Goal: Task Accomplishment & Management: Manage account settings

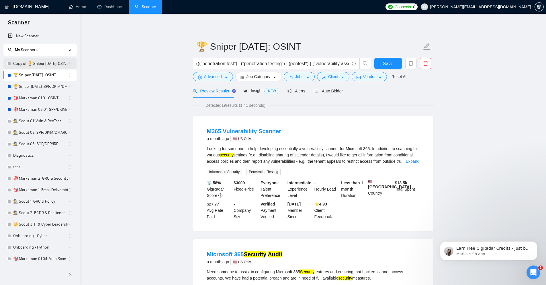
click at [35, 62] on link "Copy of 🏆 Sniper 01.01.01: OSINT" at bounding box center [40, 63] width 55 height 11
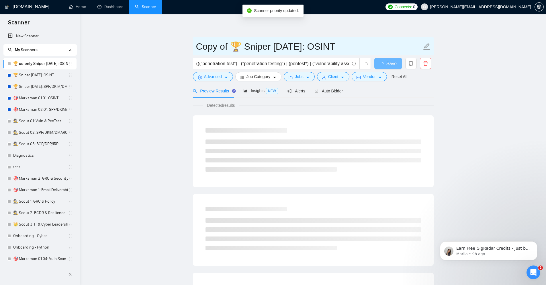
click at [231, 44] on input "Copy of 🏆 Sniper 01.01.01: OSINT" at bounding box center [309, 46] width 226 height 14
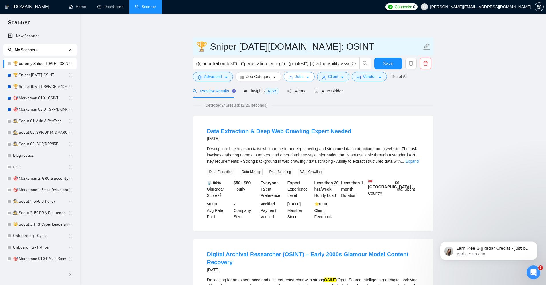
type input "🏆 Sniper [DATE][DOMAIN_NAME]: OSINT"
click at [305, 77] on button "Jobs" at bounding box center [299, 76] width 31 height 9
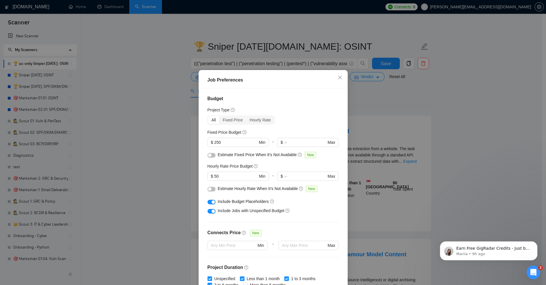
click at [210, 155] on button "button" at bounding box center [212, 155] width 8 height 5
click at [210, 189] on button "button" at bounding box center [212, 189] width 8 height 5
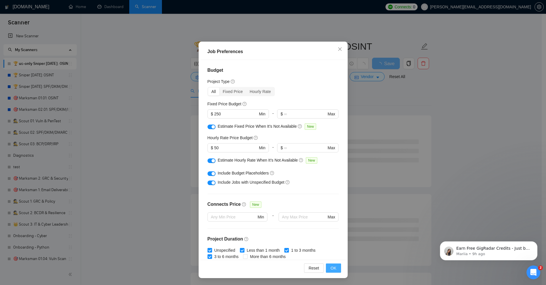
drag, startPoint x: 333, startPoint y: 265, endPoint x: 359, endPoint y: 154, distance: 114.4
click at [334, 266] on span "OK" at bounding box center [333, 268] width 6 height 6
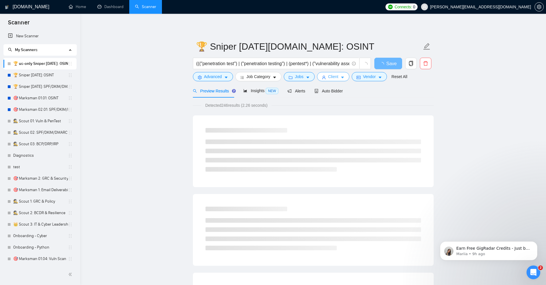
click at [335, 77] on span "Client" at bounding box center [333, 76] width 10 height 6
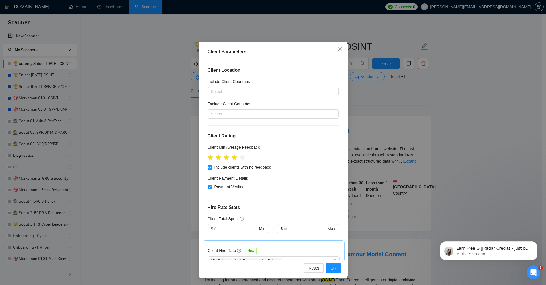
click at [465, 116] on div "Client Parameters Client Location Include Client Countries Select Exclude Clien…" at bounding box center [273, 142] width 546 height 285
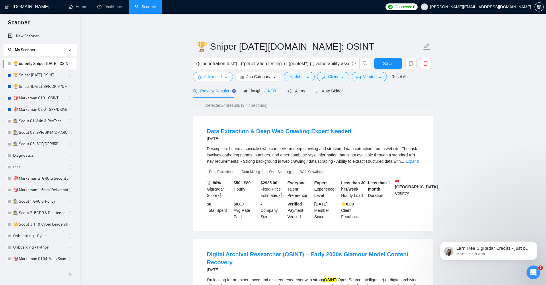
click at [208, 79] on span "Advanced" at bounding box center [213, 76] width 18 height 6
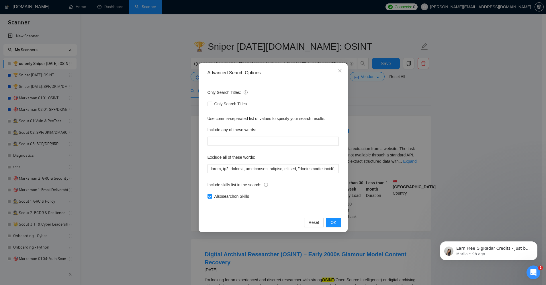
click at [347, 99] on div "Advanced Search Options Only Search Titles: Only Search Titles Use comma-separa…" at bounding box center [273, 147] width 149 height 169
click at [353, 98] on div "Advanced Search Options Only Search Titles: Only Search Titles Use comma-separa…" at bounding box center [273, 142] width 546 height 285
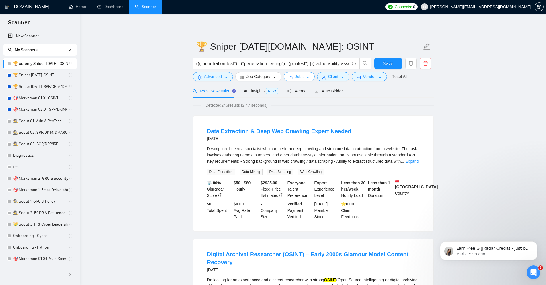
click at [304, 78] on button "Jobs" at bounding box center [299, 76] width 31 height 9
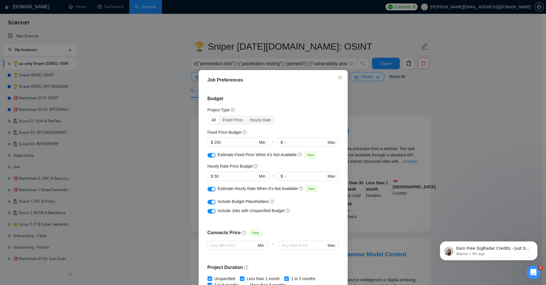
click at [396, 103] on div "Job Preferences Budget Project Type All Fixed Price Hourly Rate Fixed Price Bud…" at bounding box center [273, 142] width 546 height 285
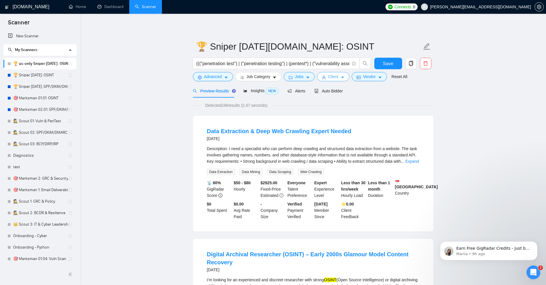
click at [324, 73] on button "Client" at bounding box center [333, 76] width 33 height 9
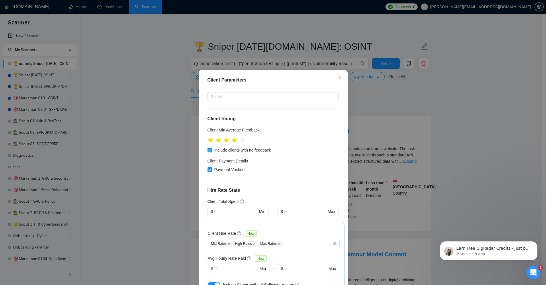
scroll to position [158, 0]
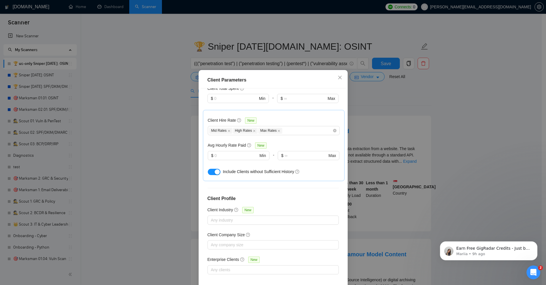
drag, startPoint x: 401, startPoint y: 120, endPoint x: 400, endPoint y: 115, distance: 4.3
click at [401, 118] on div "Client Parameters Client Location Include Client Countries Select Exclude Clien…" at bounding box center [273, 142] width 546 height 285
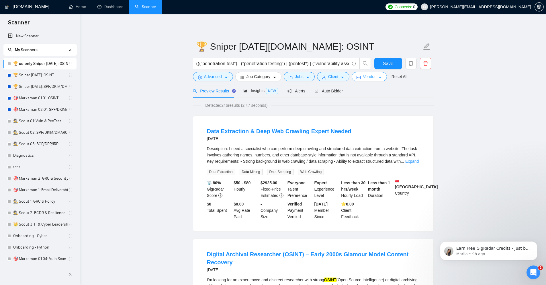
click at [367, 76] on span "Vendor" at bounding box center [369, 76] width 13 height 6
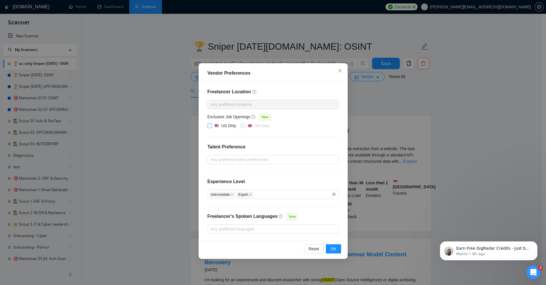
click at [209, 124] on input "US Only" at bounding box center [210, 125] width 4 height 4
checkbox input "true"
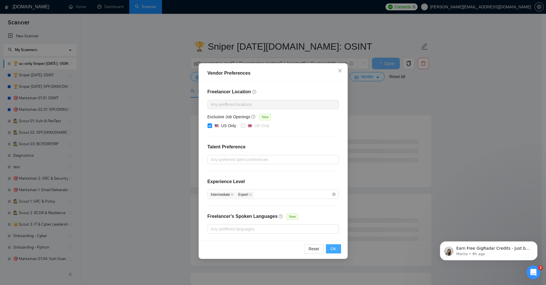
click at [334, 249] on span "OK" at bounding box center [333, 248] width 6 height 6
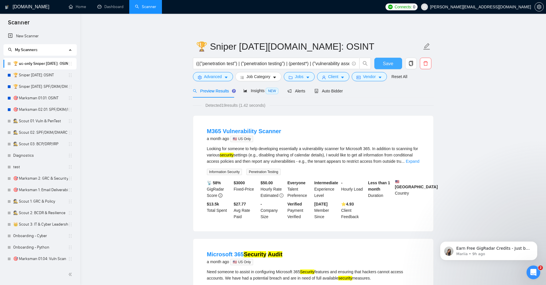
click at [385, 61] on span "Save" at bounding box center [388, 63] width 10 height 7
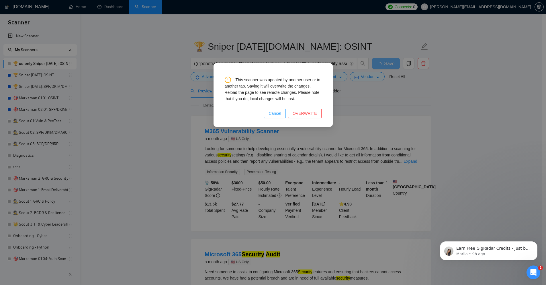
click at [275, 114] on span "Cancel" at bounding box center [275, 113] width 13 height 6
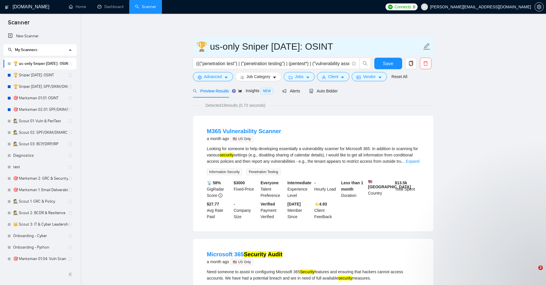
drag, startPoint x: 0, startPoint y: 0, endPoint x: 242, endPoint y: 44, distance: 246.2
click at [242, 44] on input "🏆 us-only Sniper [DATE]: OSINT" at bounding box center [309, 46] width 226 height 14
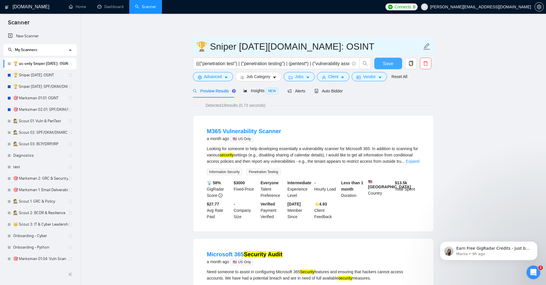
type input "🏆 Sniper [DATE][DOMAIN_NAME]: OSINT"
click at [378, 67] on button "Save" at bounding box center [388, 63] width 28 height 11
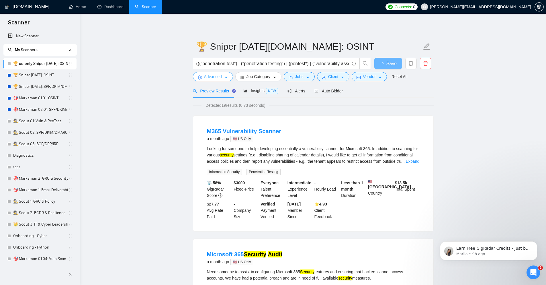
click at [226, 77] on icon "caret-down" at bounding box center [226, 78] width 3 height 2
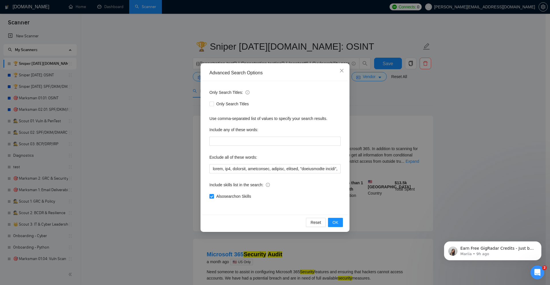
click at [467, 101] on div "Advanced Search Options Only Search Titles: Only Search Titles Use comma-separa…" at bounding box center [275, 142] width 550 height 285
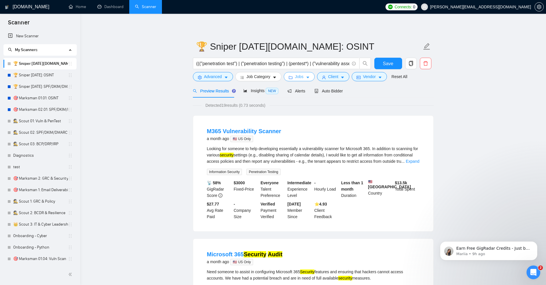
click at [305, 76] on button "Jobs" at bounding box center [299, 76] width 31 height 9
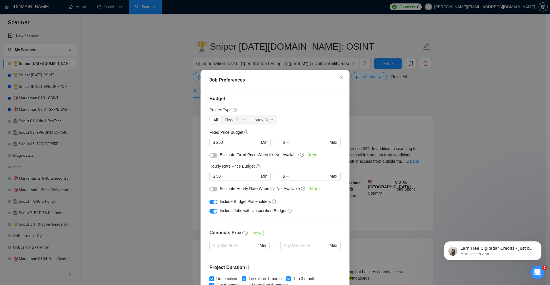
click at [212, 154] on button "button" at bounding box center [214, 155] width 8 height 5
click at [213, 187] on button "button" at bounding box center [214, 189] width 8 height 5
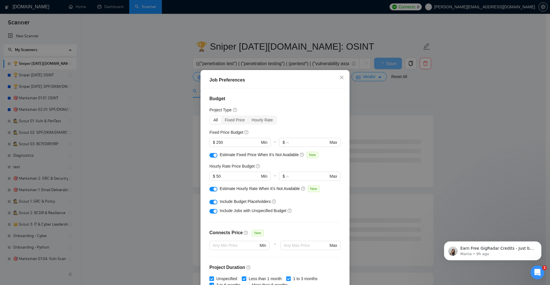
click at [452, 89] on div "Job Preferences Budget Project Type All Fixed Price Hourly Rate Fixed Price Bud…" at bounding box center [275, 142] width 550 height 285
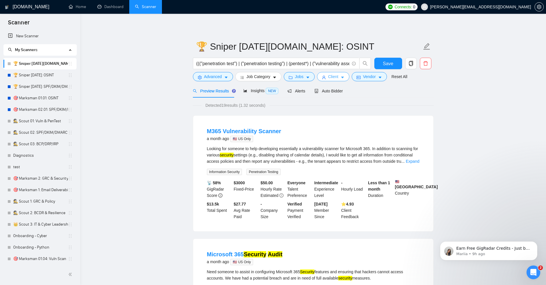
click at [344, 79] on icon "caret-down" at bounding box center [342, 77] width 4 height 4
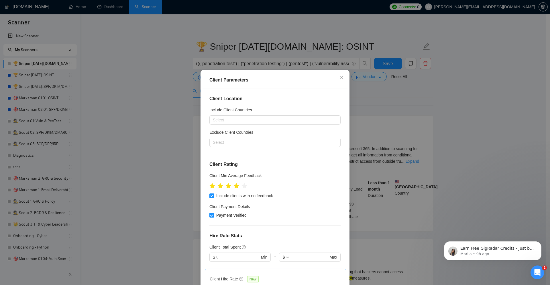
click at [432, 100] on div "Client Parameters Client Location Include Client Countries Select Exclude Clien…" at bounding box center [275, 142] width 550 height 285
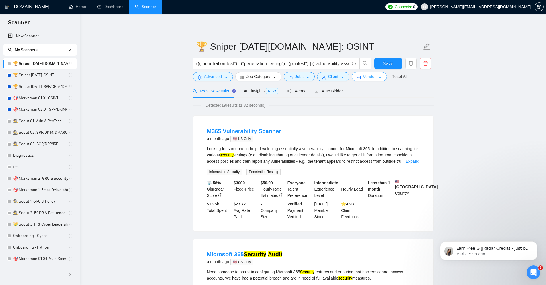
click at [358, 77] on icon "idcard" at bounding box center [359, 77] width 4 height 4
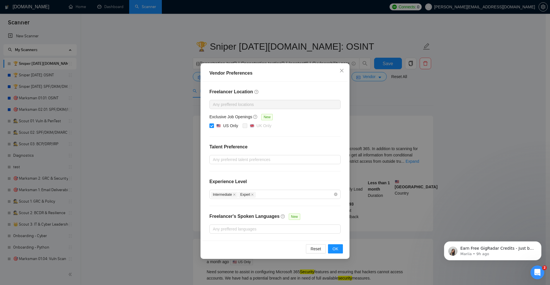
click at [452, 113] on div "Vendor Preferences Freelancer Location Any preffered locations Exclusive Job Op…" at bounding box center [275, 142] width 550 height 285
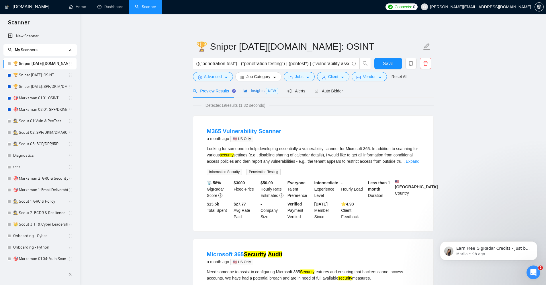
click at [263, 87] on div "Insights NEW" at bounding box center [260, 90] width 35 height 7
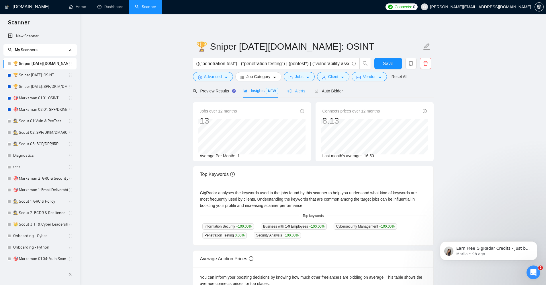
click at [297, 97] on div "Alerts" at bounding box center [296, 90] width 18 height 13
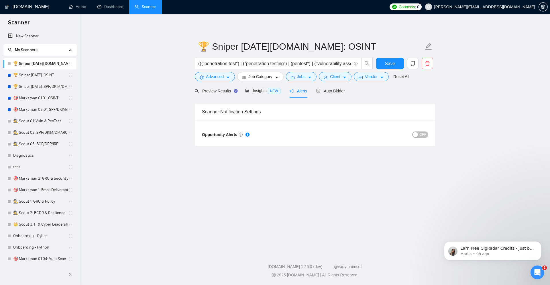
click at [420, 134] on span "OFF" at bounding box center [423, 134] width 7 height 6
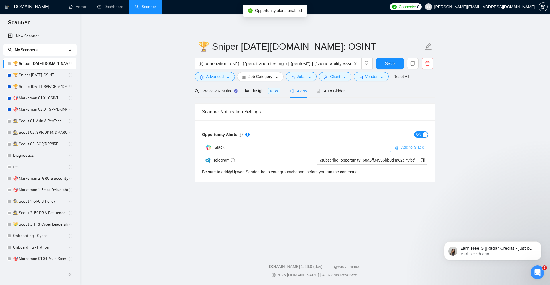
click at [400, 147] on button "Add to Slack" at bounding box center [409, 146] width 38 height 9
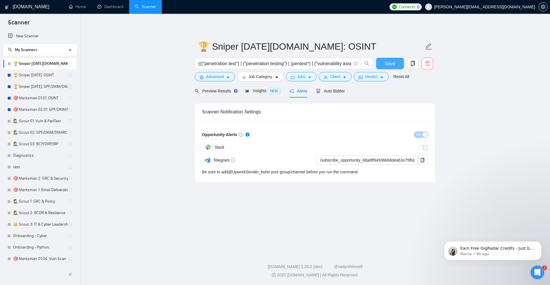
click at [395, 64] on span "Save" at bounding box center [390, 63] width 10 height 7
click at [415, 144] on span "Add to Slack" at bounding box center [412, 147] width 23 height 6
click at [416, 148] on span "Add to Slack" at bounding box center [412, 147] width 23 height 6
click at [393, 63] on span "Save" at bounding box center [390, 63] width 10 height 7
click at [336, 92] on span "Auto Bidder" at bounding box center [330, 91] width 28 height 5
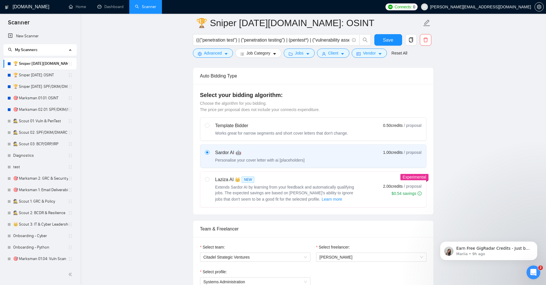
scroll to position [138, 0]
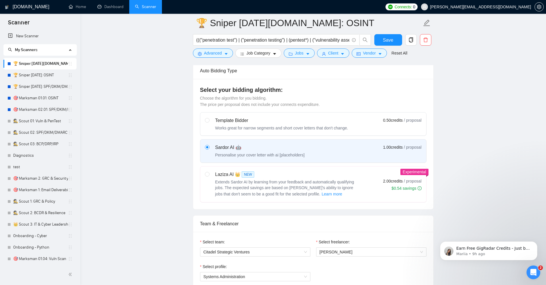
click at [207, 177] on label at bounding box center [207, 184] width 5 height 26
click at [207, 176] on input "radio" at bounding box center [207, 174] width 4 height 4
radio input "true"
radio input "false"
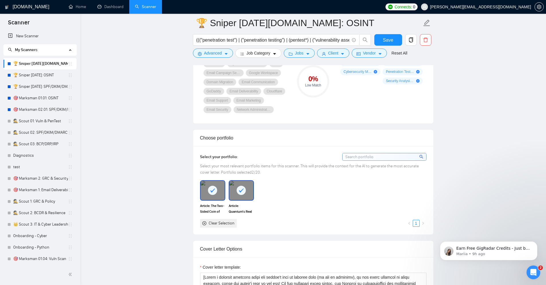
scroll to position [413, 0]
click at [378, 155] on input at bounding box center [384, 156] width 84 height 7
click at [340, 197] on div "Article: The Two-Sided Coin of Security Article: Quantum's Real Threat: It's No…" at bounding box center [313, 203] width 230 height 47
drag, startPoint x: 307, startPoint y: 199, endPoint x: 306, endPoint y: 205, distance: 6.5
click at [306, 205] on div "Article: The Two-Sided Coin of Security Article: Quantum's Real Threat: It's No…" at bounding box center [313, 203] width 230 height 47
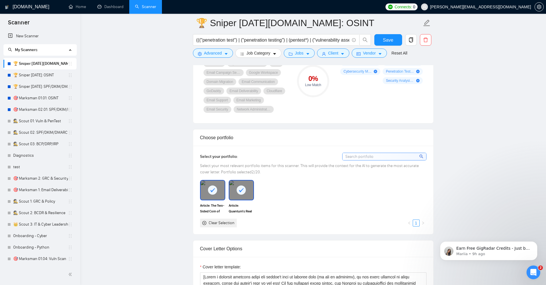
click at [241, 191] on icon at bounding box center [241, 190] width 5 height 4
click at [243, 191] on img at bounding box center [241, 189] width 24 height 19
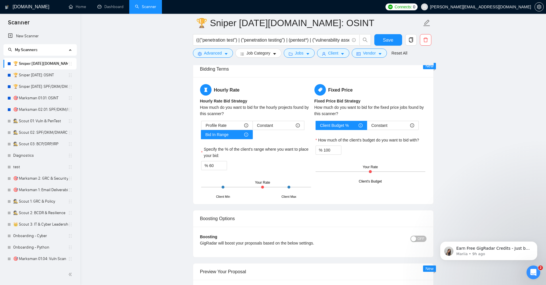
scroll to position [860, 0]
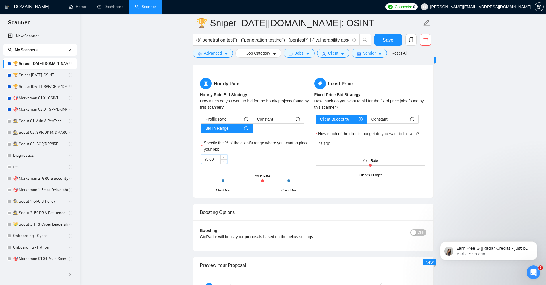
drag, startPoint x: 219, startPoint y: 160, endPoint x: 173, endPoint y: 158, distance: 46.2
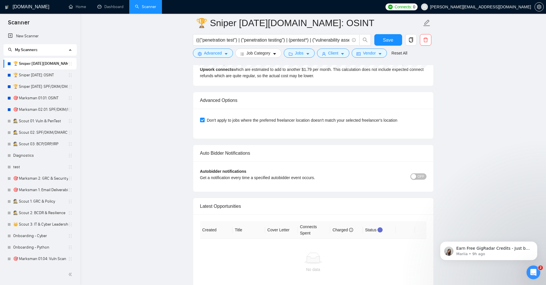
scroll to position [1273, 0]
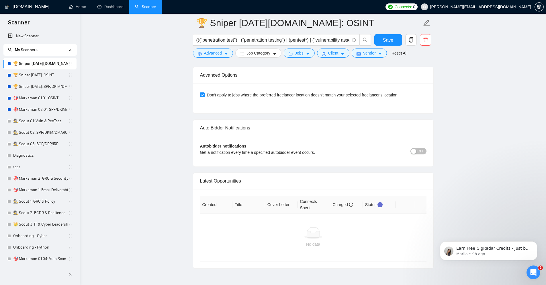
type input "80"
click at [422, 152] on span "OFF" at bounding box center [421, 151] width 7 height 6
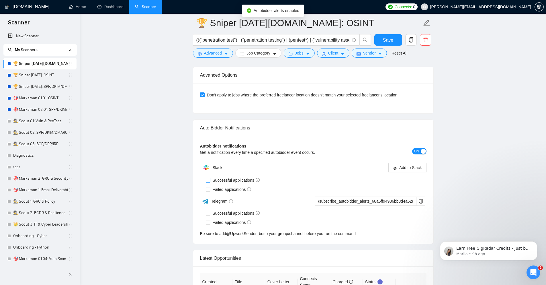
click at [207, 182] on input "Successful applications" at bounding box center [208, 180] width 4 height 4
checkbox input "true"
click at [208, 191] on input "Failed applications" at bounding box center [208, 189] width 4 height 4
checkbox input "true"
click at [412, 168] on span "Add to Slack" at bounding box center [410, 167] width 23 height 6
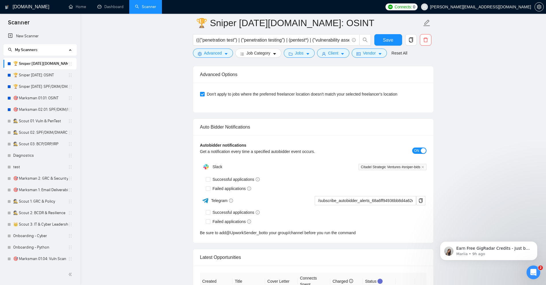
checkbox input "true"
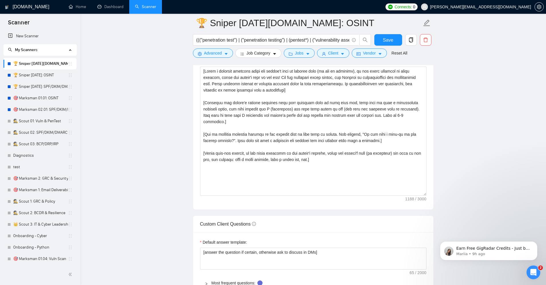
scroll to position [309, 0]
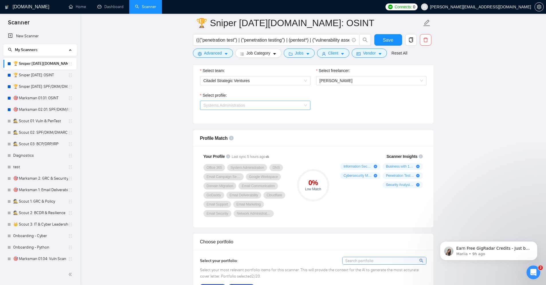
click at [303, 105] on span "Systems Administration" at bounding box center [254, 105] width 103 height 9
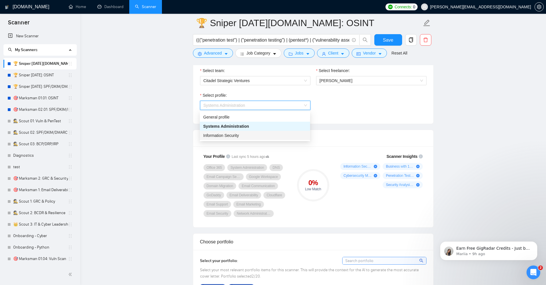
click at [277, 134] on div "Information Security" at bounding box center [254, 135] width 103 height 6
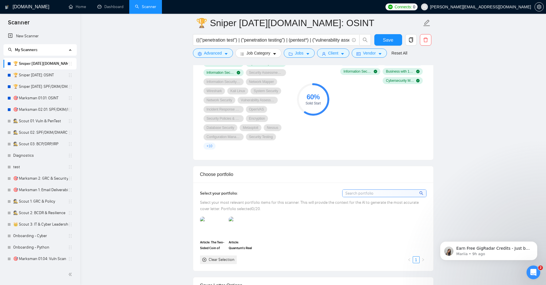
scroll to position [447, 0]
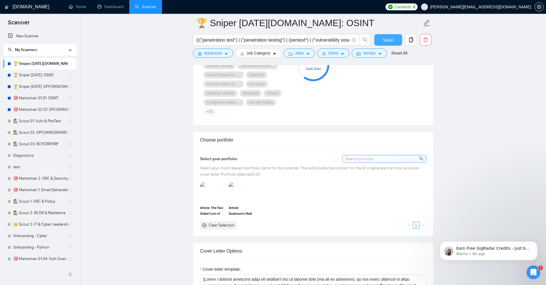
click at [394, 37] on button "Save" at bounding box center [388, 39] width 28 height 11
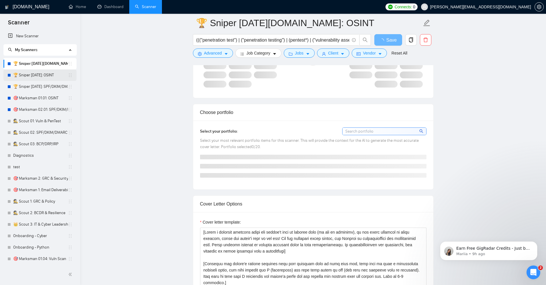
click at [48, 73] on link "🏆 Sniper [DATE]: OSINT" at bounding box center [40, 74] width 55 height 11
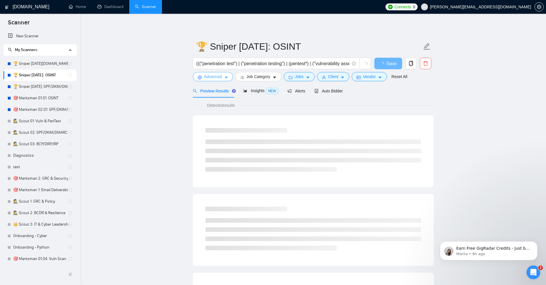
click at [219, 75] on span "Advanced" at bounding box center [213, 76] width 18 height 6
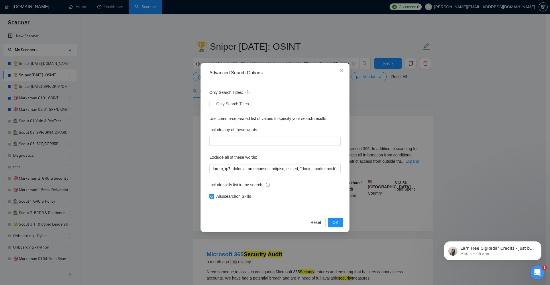
click at [165, 122] on div "Advanced Search Options Only Search Titles: Only Search Titles Use comma-separa…" at bounding box center [275, 142] width 550 height 285
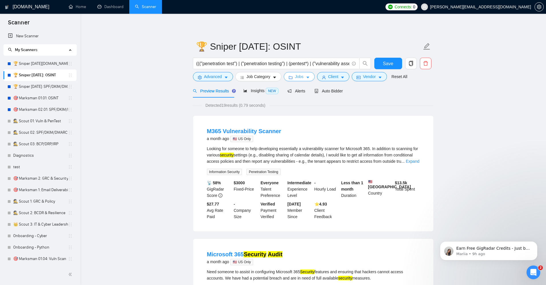
click at [309, 75] on icon "caret-down" at bounding box center [308, 77] width 4 height 4
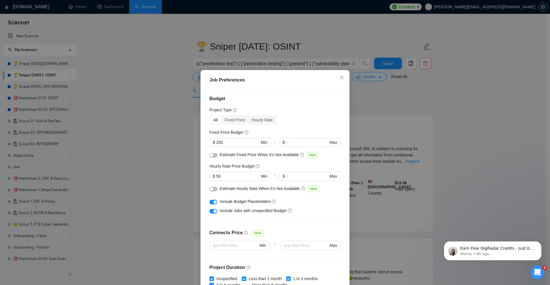
click at [210, 154] on div "button" at bounding box center [211, 154] width 3 height 3
click at [213, 188] on button "button" at bounding box center [214, 189] width 8 height 5
click at [418, 107] on div "Job Preferences Budget Project Type All Fixed Price Hourly Rate Fixed Price Bud…" at bounding box center [275, 142] width 550 height 285
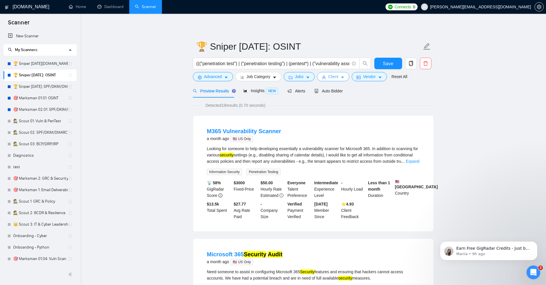
click at [337, 79] on span "Client" at bounding box center [333, 76] width 10 height 6
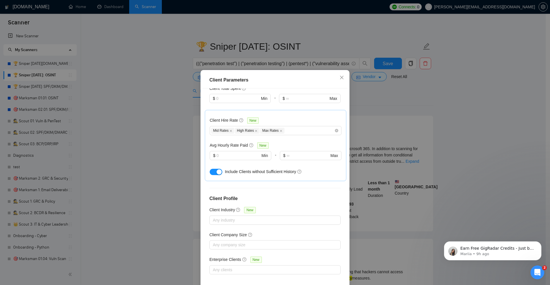
scroll to position [28, 0]
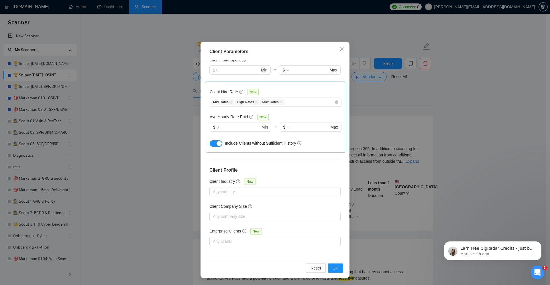
click at [457, 189] on div "Client Parameters Client Location Include Client Countries Select Exclude Clien…" at bounding box center [275, 142] width 550 height 285
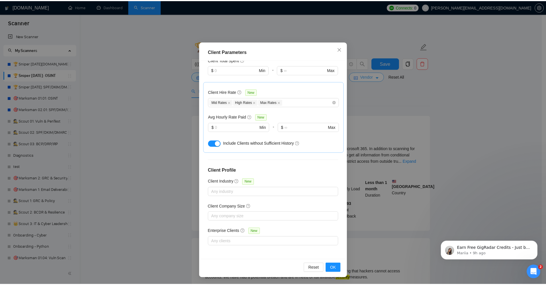
scroll to position [0, 0]
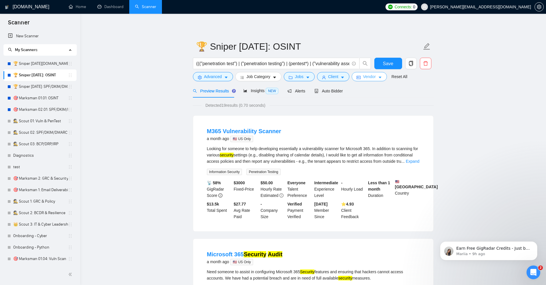
click at [363, 78] on span "Vendor" at bounding box center [369, 76] width 13 height 6
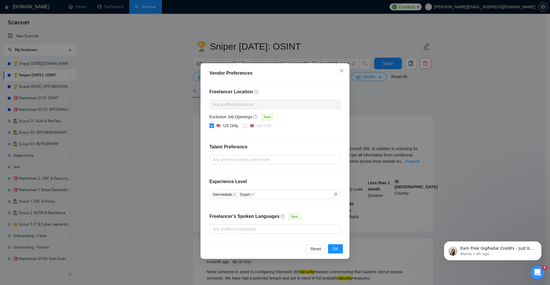
click at [211, 124] on input "US Only" at bounding box center [212, 125] width 4 height 4
checkbox input "false"
click at [336, 249] on span "OK" at bounding box center [336, 248] width 6 height 6
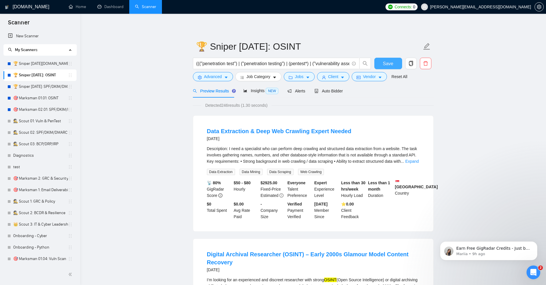
click at [383, 62] on span "Save" at bounding box center [388, 63] width 10 height 7
click at [254, 90] on span "Insights NEW" at bounding box center [260, 90] width 35 height 5
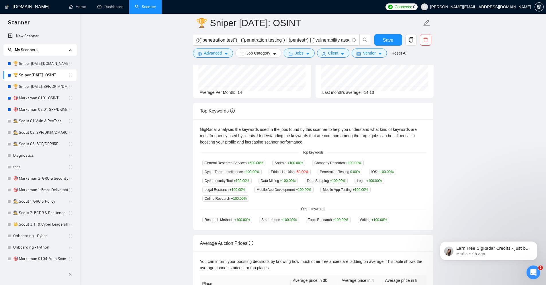
scroll to position [69, 0]
click at [45, 64] on link "🏆 Sniper [DATE][DOMAIN_NAME]: OSINT" at bounding box center [40, 63] width 55 height 11
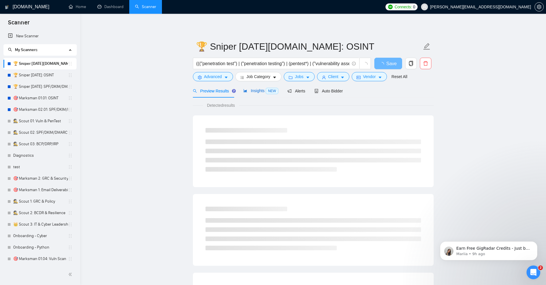
click at [261, 91] on span "Insights NEW" at bounding box center [260, 90] width 35 height 5
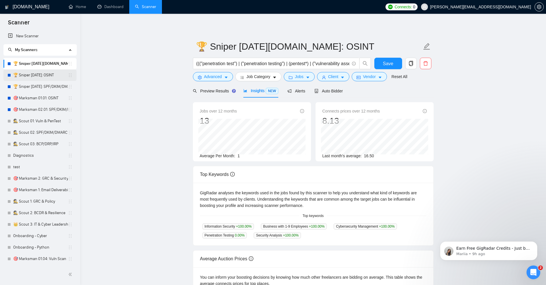
click at [62, 77] on link "🏆 Sniper [DATE]: OSINT" at bounding box center [40, 74] width 55 height 11
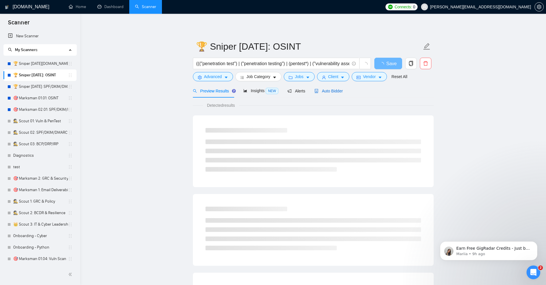
click at [322, 90] on span "Auto Bidder" at bounding box center [328, 91] width 28 height 5
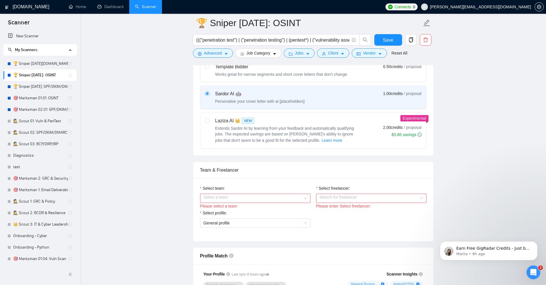
scroll to position [206, 0]
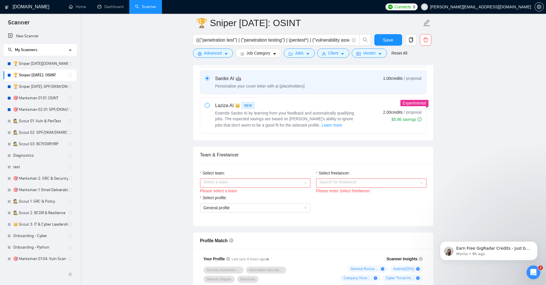
click at [209, 104] on input "radio" at bounding box center [207, 105] width 4 height 4
radio input "true"
radio input "false"
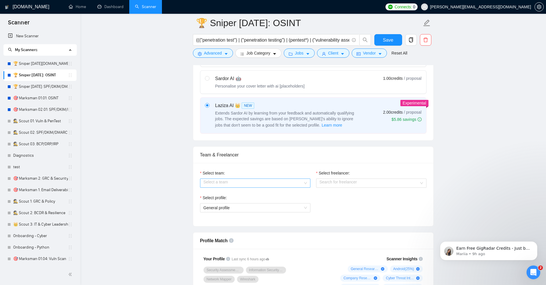
click at [248, 181] on input "Select team:" at bounding box center [252, 183] width 99 height 9
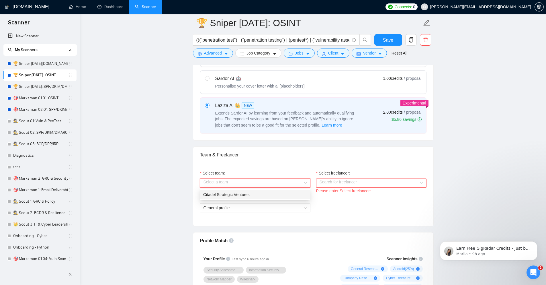
click at [239, 195] on div "Citadel Strategic Ventures" at bounding box center [254, 194] width 103 height 6
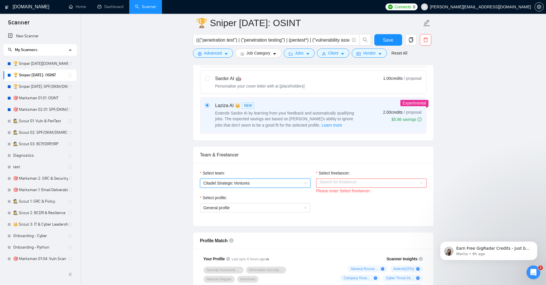
click at [357, 185] on input "Select freelancer:" at bounding box center [369, 183] width 99 height 9
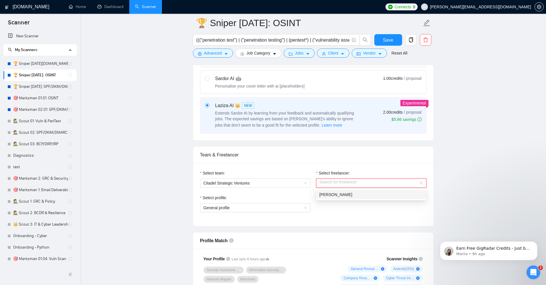
click at [345, 195] on span "Joshua Sorenson" at bounding box center [335, 194] width 33 height 5
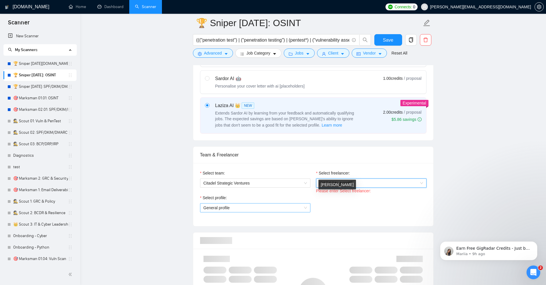
click at [249, 205] on span "General profile" at bounding box center [254, 207] width 103 height 9
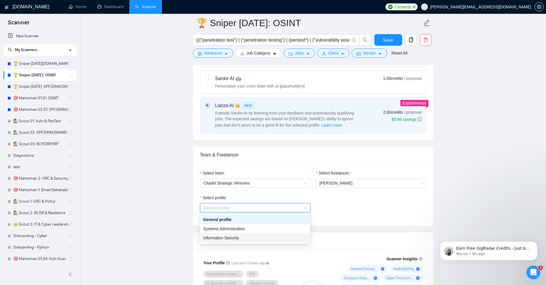
click at [230, 238] on span "Information Security" at bounding box center [221, 237] width 36 height 5
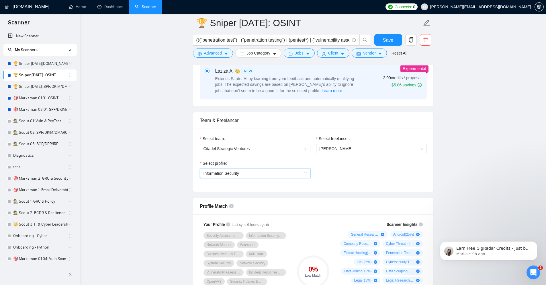
scroll to position [344, 0]
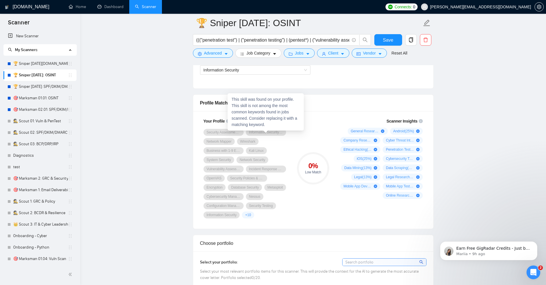
click at [277, 131] on span "Information Security Consultation" at bounding box center [266, 132] width 34 height 5
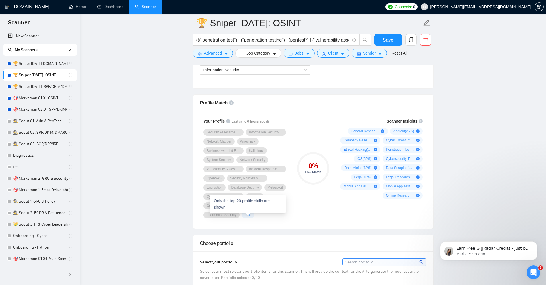
click at [248, 214] on span "+ 10" at bounding box center [248, 214] width 6 height 5
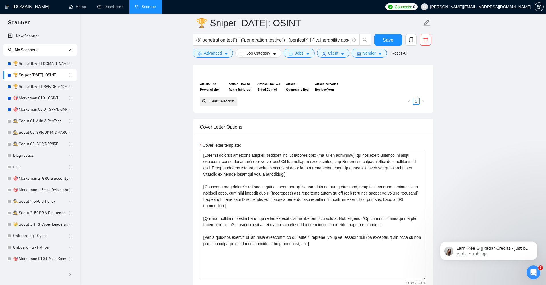
scroll to position [585, 0]
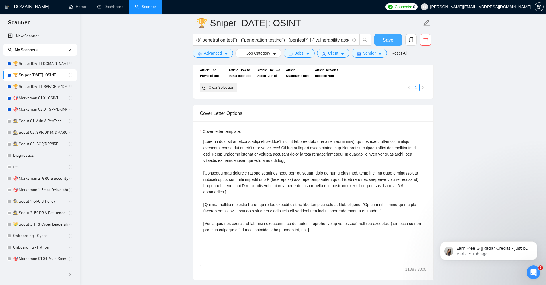
click at [391, 36] on span "Save" at bounding box center [388, 39] width 10 height 7
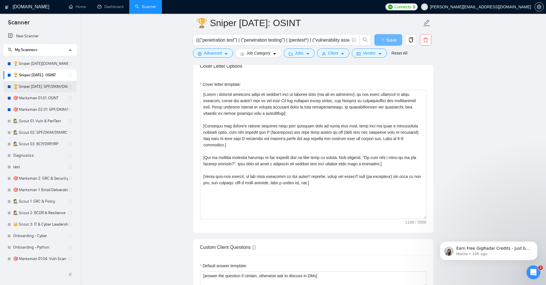
click at [43, 89] on link "🏆 Sniper [DATE]: SPF/DKIM/DMARC" at bounding box center [40, 86] width 55 height 11
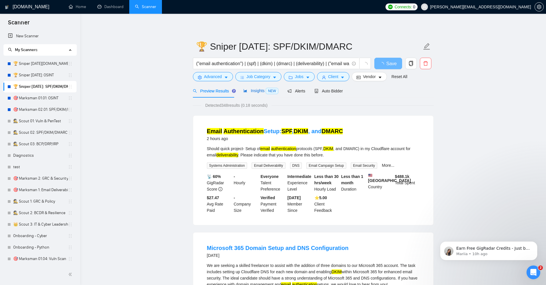
click at [260, 92] on span "Insights NEW" at bounding box center [260, 90] width 35 height 5
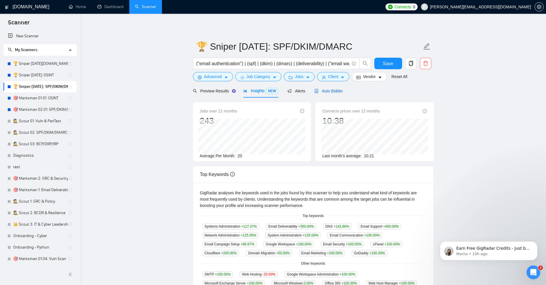
click at [323, 90] on span "Auto Bidder" at bounding box center [328, 91] width 28 height 5
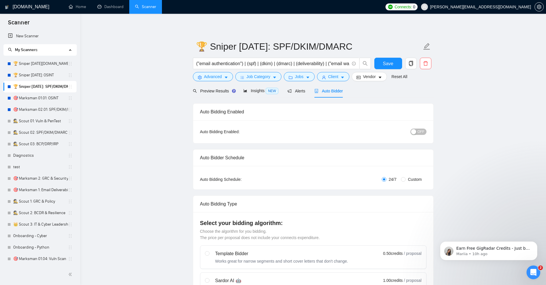
checkbox input "true"
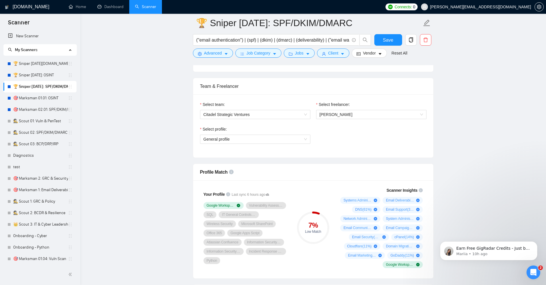
scroll to position [275, 0]
click at [282, 139] on span "General profile" at bounding box center [254, 138] width 103 height 9
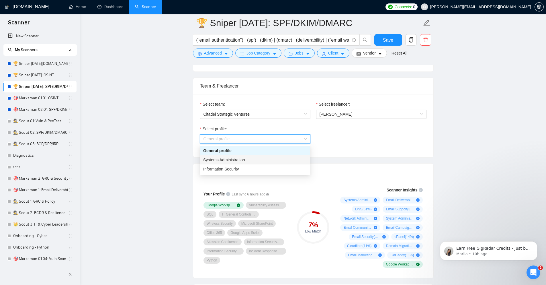
click at [262, 157] on div "Systems Administration" at bounding box center [254, 159] width 103 height 6
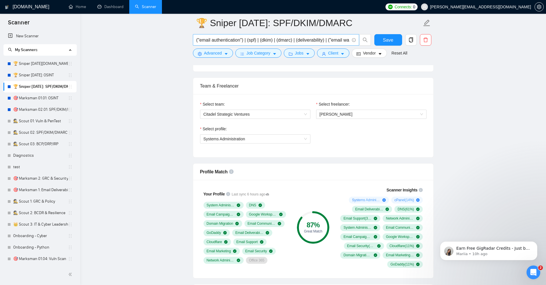
click at [40, 121] on link "🕵️ Scout 01: Vuln & PenTest" at bounding box center [40, 120] width 55 height 11
click at [395, 40] on button "Save" at bounding box center [388, 39] width 28 height 11
click at [41, 122] on link "🕵️ Scout 01: Vuln & PenTest" at bounding box center [40, 120] width 55 height 11
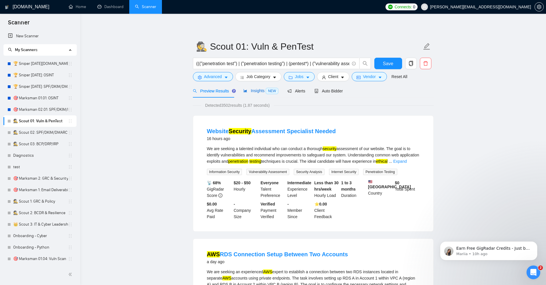
click at [259, 90] on span "Insights NEW" at bounding box center [260, 90] width 35 height 5
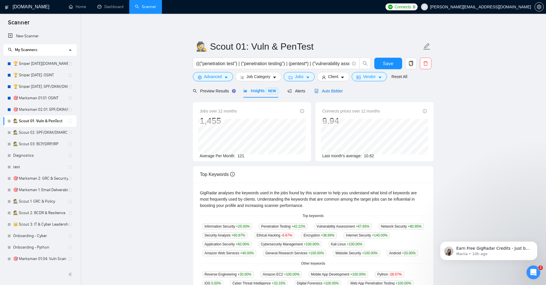
click at [325, 90] on span "Auto Bidder" at bounding box center [328, 91] width 28 height 5
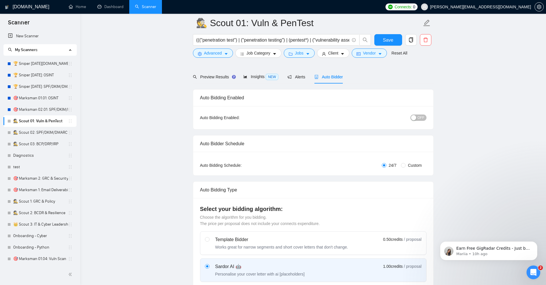
scroll to position [241, 0]
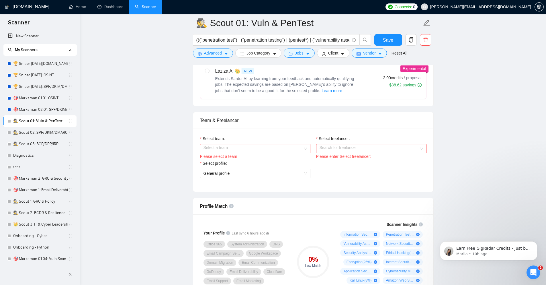
click at [271, 148] on input "Select team:" at bounding box center [252, 148] width 99 height 9
click at [260, 158] on div "Citadel Strategic Ventures" at bounding box center [254, 160] width 103 height 6
click at [369, 148] on input "Select freelancer:" at bounding box center [369, 148] width 99 height 9
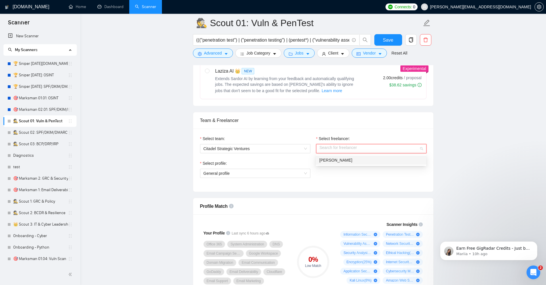
click at [348, 158] on span "Joshua Sorenson" at bounding box center [335, 160] width 33 height 5
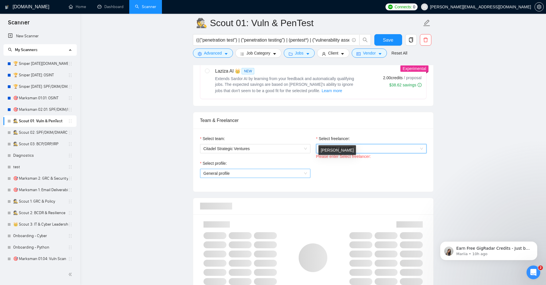
click at [290, 172] on span "General profile" at bounding box center [254, 173] width 103 height 9
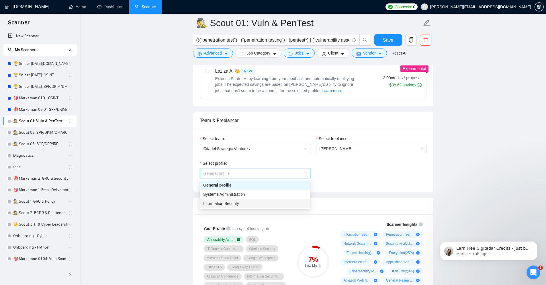
click at [237, 202] on span "Information Security" at bounding box center [221, 203] width 36 height 5
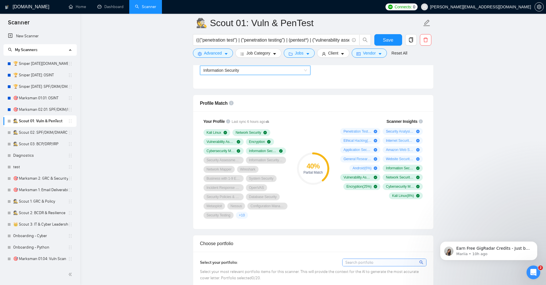
scroll to position [344, 0]
click at [45, 146] on link "🕵️ Scout 03: BCP/DRP/IRP" at bounding box center [40, 143] width 55 height 11
drag, startPoint x: 392, startPoint y: 42, endPoint x: 43, endPoint y: 135, distance: 361.7
click at [392, 42] on span "Save" at bounding box center [388, 39] width 10 height 7
click at [45, 141] on link "🕵️ Scout 03: BCP/DRP/IRP" at bounding box center [40, 143] width 55 height 11
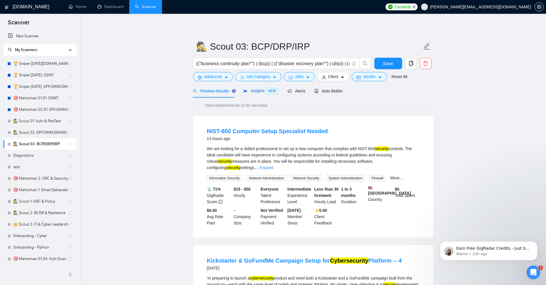
click at [253, 91] on span "Insights NEW" at bounding box center [260, 90] width 35 height 5
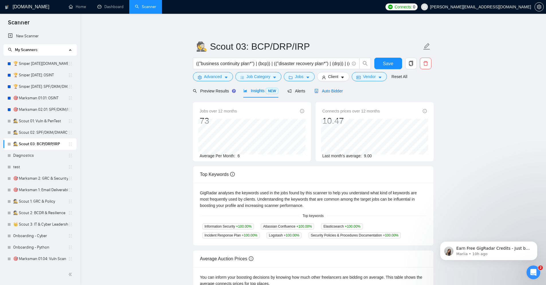
click at [332, 88] on div "Auto Bidder" at bounding box center [328, 91] width 28 height 6
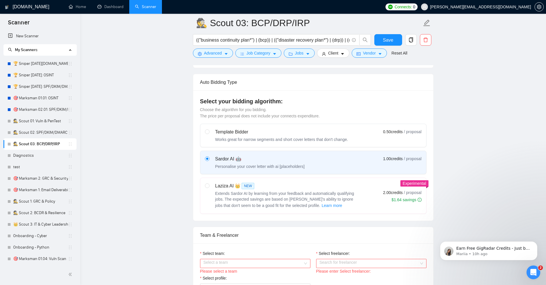
scroll to position [138, 0]
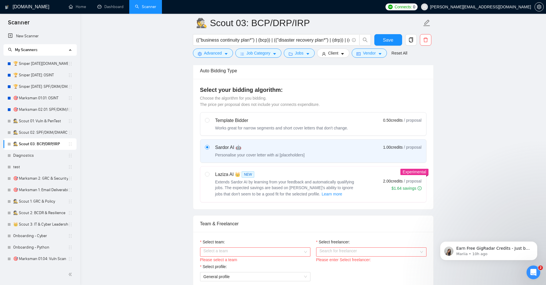
click at [216, 175] on div "Laziza AI 👑 NEW" at bounding box center [286, 174] width 143 height 7
click at [209, 175] on input "radio" at bounding box center [207, 174] width 4 height 4
radio input "true"
radio input "false"
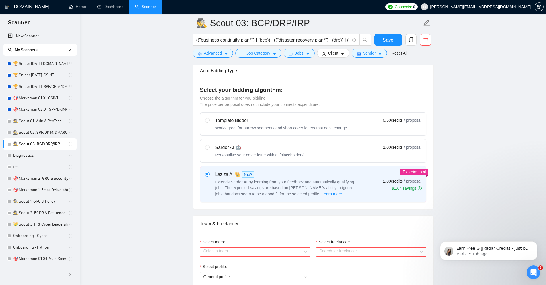
click at [279, 251] on input "Select team:" at bounding box center [252, 251] width 99 height 9
click at [247, 266] on div "Citadel Strategic Ventures" at bounding box center [255, 263] width 110 height 9
click at [355, 252] on input "Select freelancer:" at bounding box center [369, 251] width 99 height 9
drag, startPoint x: 332, startPoint y: 263, endPoint x: 284, endPoint y: 281, distance: 51.3
click at [332, 263] on span "Joshua Sorenson" at bounding box center [335, 263] width 33 height 5
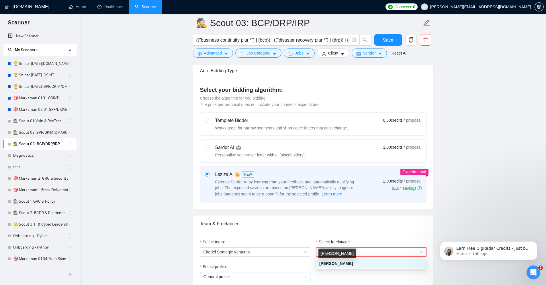
click at [287, 279] on span "General profile" at bounding box center [254, 276] width 103 height 9
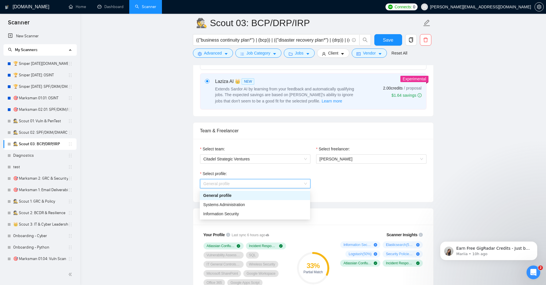
scroll to position [241, 0]
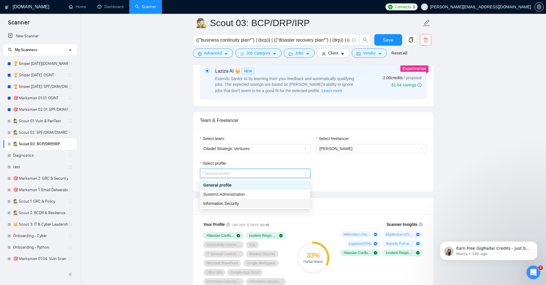
click at [235, 203] on span "Information Security" at bounding box center [221, 203] width 36 height 5
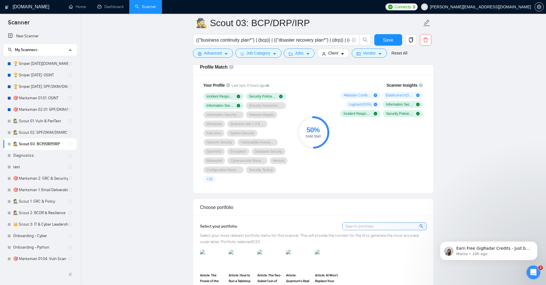
scroll to position [310, 0]
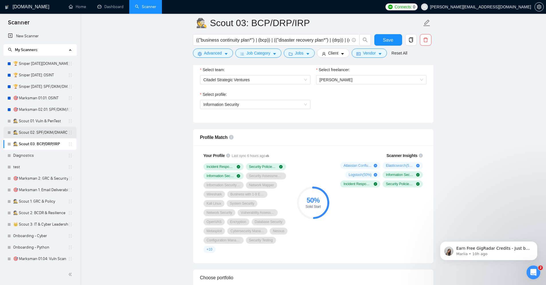
click at [39, 134] on link "🕵️ Scout 02: SPF/DKIM/DMARC" at bounding box center [40, 132] width 55 height 11
click at [394, 38] on button "Save" at bounding box center [388, 39] width 28 height 11
click at [44, 122] on link "🕵️ Scout 01: Vuln & PenTest" at bounding box center [40, 120] width 55 height 11
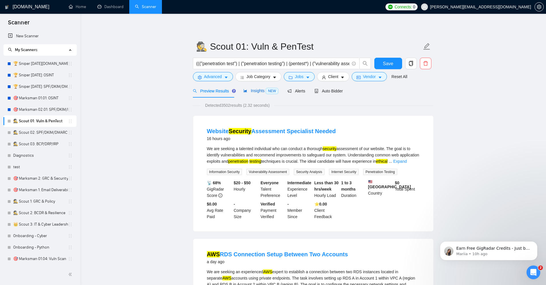
click at [259, 91] on span "Insights NEW" at bounding box center [260, 90] width 35 height 5
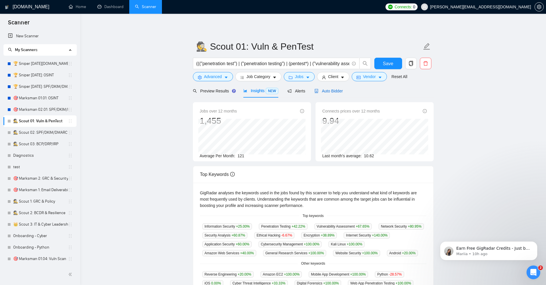
click at [330, 90] on span "Auto Bidder" at bounding box center [328, 91] width 28 height 5
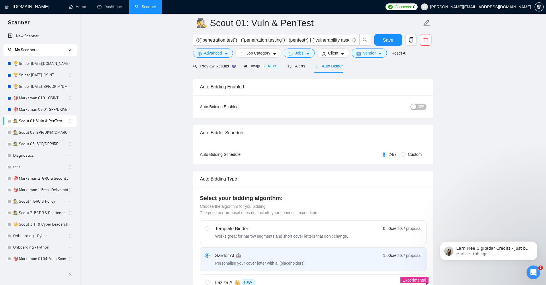
scroll to position [138, 0]
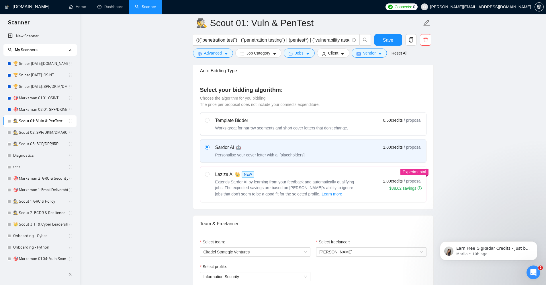
click at [277, 173] on div "Laziza AI 👑 NEW" at bounding box center [286, 174] width 143 height 7
click at [209, 173] on input "radio" at bounding box center [207, 174] width 4 height 4
radio input "true"
radio input "false"
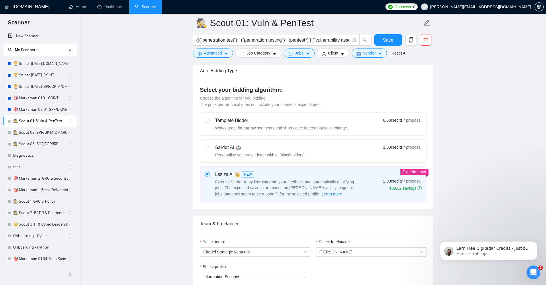
scroll to position [275, 0]
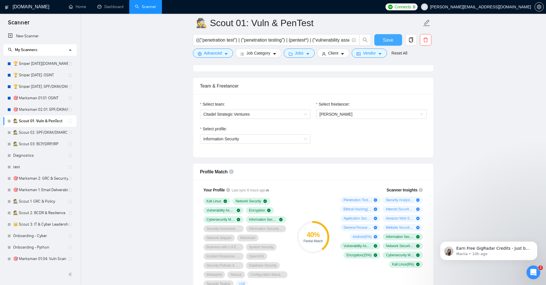
click at [381, 37] on button "Save" at bounding box center [388, 39] width 28 height 11
click at [38, 133] on link "🕵️ Scout 02: SPF/DKIM/DMARC" at bounding box center [40, 132] width 55 height 11
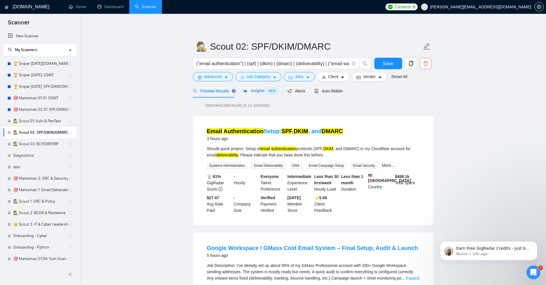
click at [261, 88] on span "Insights NEW" at bounding box center [260, 90] width 35 height 5
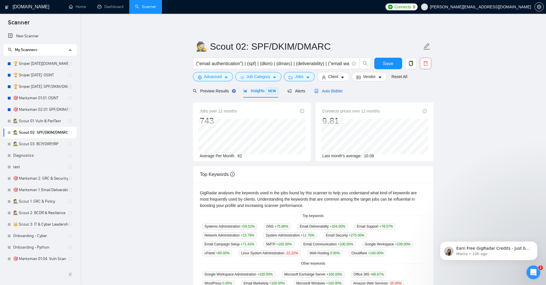
click at [326, 88] on div "Auto Bidder" at bounding box center [328, 91] width 28 height 6
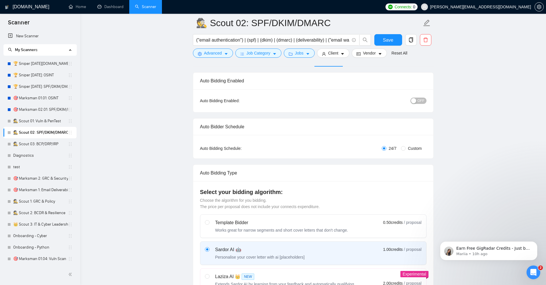
scroll to position [103, 0]
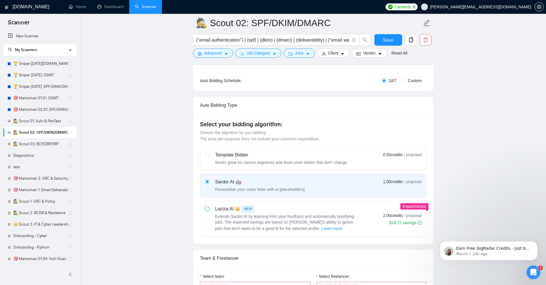
click at [209, 209] on input "radio" at bounding box center [207, 208] width 4 height 4
radio input "true"
radio input "false"
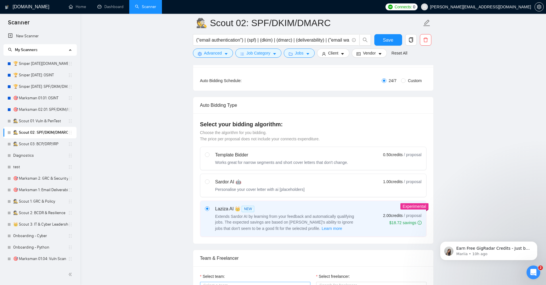
click at [232, 282] on input "Select team:" at bounding box center [252, 286] width 99 height 9
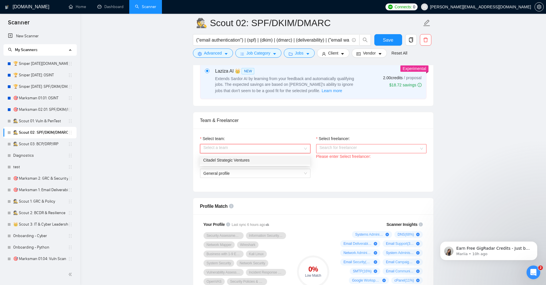
click at [230, 163] on div "Citadel Strategic Ventures" at bounding box center [254, 160] width 103 height 6
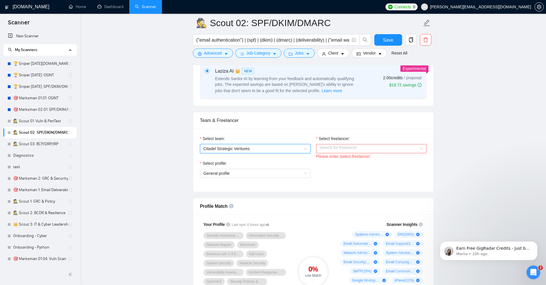
click at [371, 152] on input "Select freelancer:" at bounding box center [369, 148] width 99 height 9
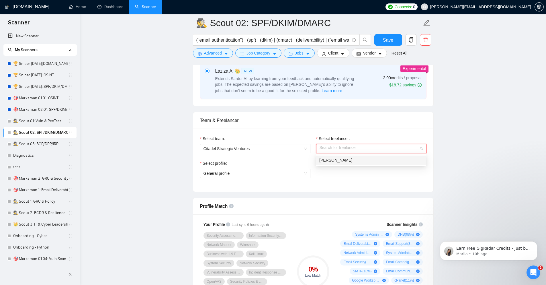
click at [355, 158] on div "Joshua Sorenson" at bounding box center [370, 160] width 103 height 6
click at [274, 171] on span "General profile" at bounding box center [254, 173] width 103 height 9
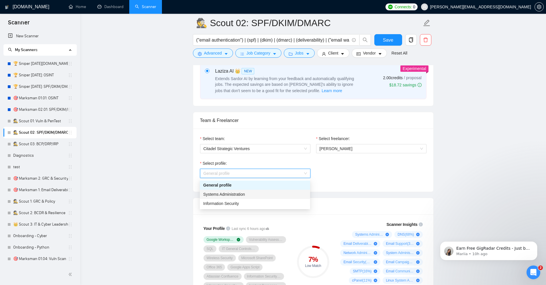
click at [233, 196] on span "Systems Administration" at bounding box center [224, 194] width 42 height 5
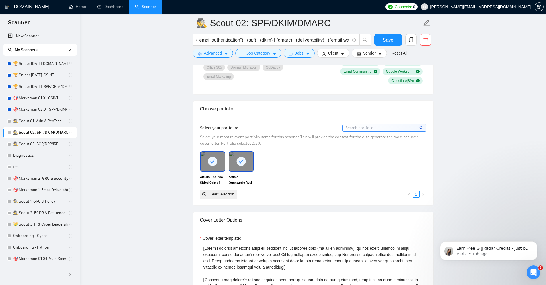
scroll to position [310, 0]
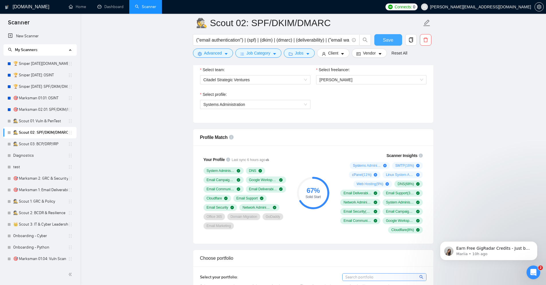
click at [392, 36] on span "Save" at bounding box center [388, 39] width 10 height 7
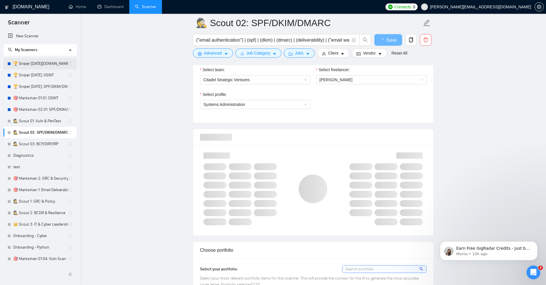
click at [50, 63] on link "🏆 Sniper [DATE][DOMAIN_NAME]: OSINT" at bounding box center [40, 63] width 55 height 11
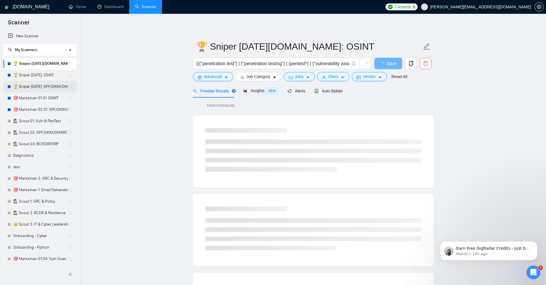
click at [50, 85] on link "🏆 Sniper [DATE]: SPF/DKIM/DMARC" at bounding box center [40, 86] width 55 height 11
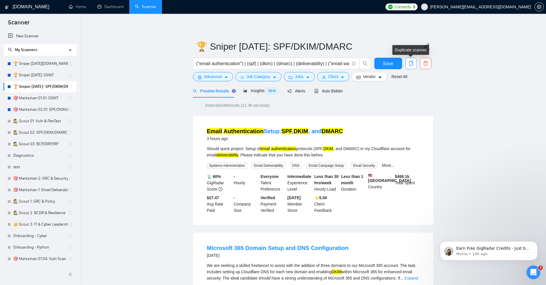
click at [409, 64] on icon "copy" at bounding box center [411, 63] width 4 height 5
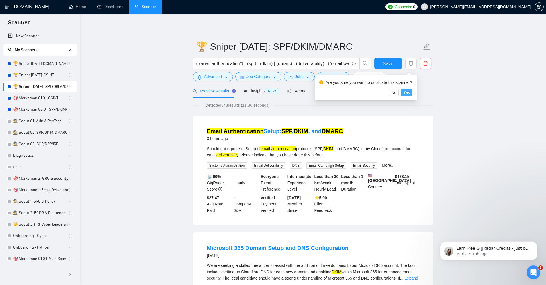
click at [404, 91] on span "Yes" at bounding box center [406, 92] width 7 height 6
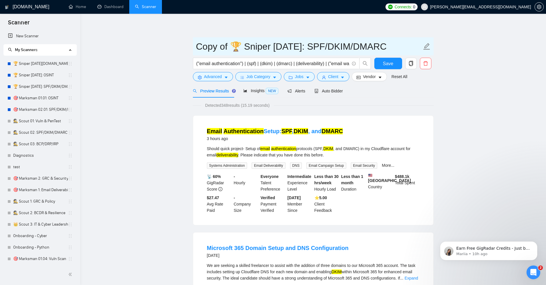
click at [230, 46] on input "Copy of 🏆 Sniper 02.01.01: SPF/DKIM/DMARC" at bounding box center [309, 46] width 226 height 14
type input "🏆 Sniper 02.01.01.US: SPF/DKIM/DMARC"
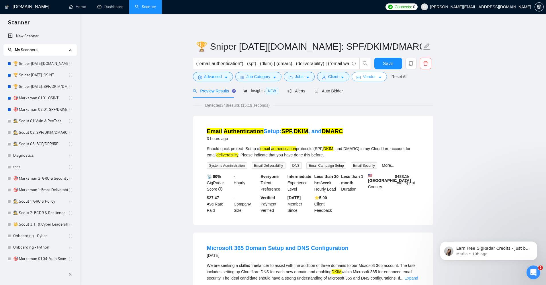
click at [364, 79] on span "Vendor" at bounding box center [369, 76] width 13 height 6
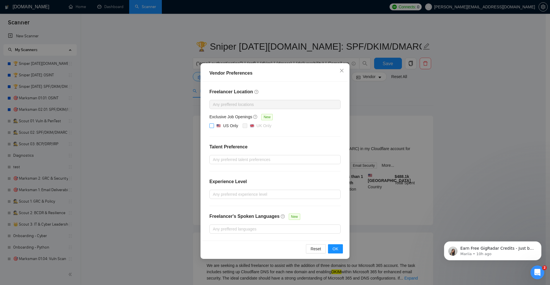
click at [226, 126] on div "US Only" at bounding box center [230, 125] width 15 height 6
click at [214, 126] on input "US Only" at bounding box center [212, 125] width 4 height 4
checkbox input "true"
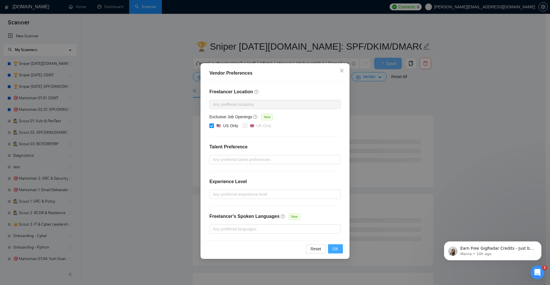
click at [336, 248] on span "OK" at bounding box center [336, 248] width 6 height 6
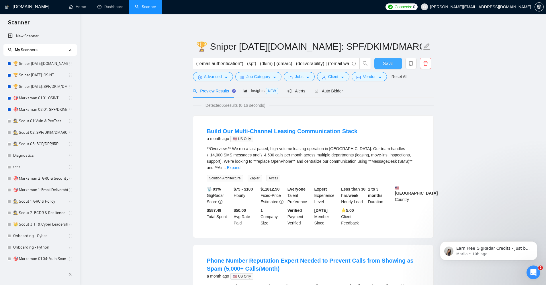
click at [383, 63] on span "Save" at bounding box center [388, 63] width 10 height 7
